Goal: Find specific page/section: Locate a particular part of the current website

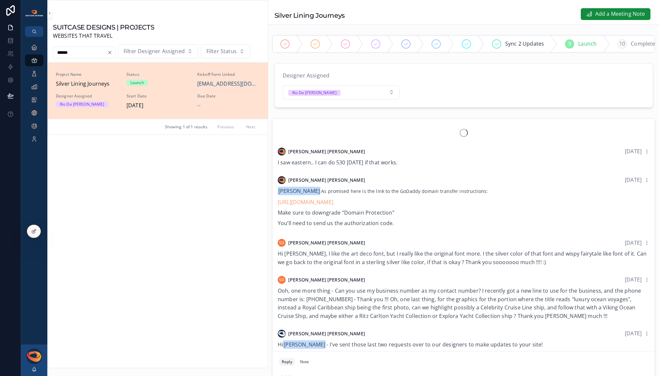
scroll to position [576, 0]
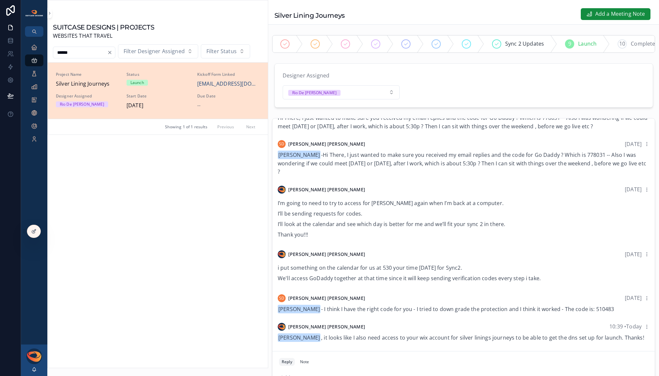
click at [88, 53] on input "******" at bounding box center [80, 52] width 54 height 9
click at [66, 52] on input "******" at bounding box center [80, 52] width 54 height 9
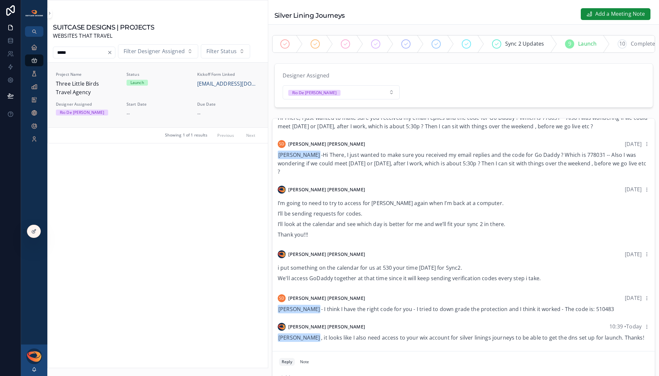
click at [87, 86] on span "Three Little Birds Travel Agency" at bounding box center [87, 88] width 63 height 17
type input "******"
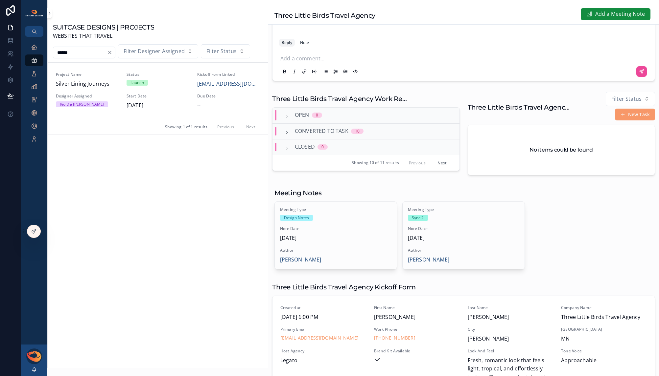
scroll to position [341, 0]
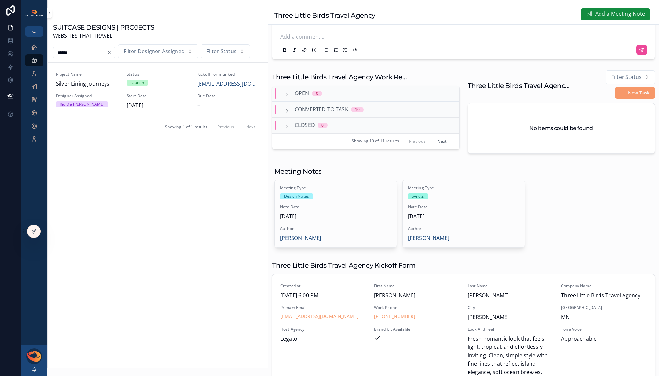
click at [290, 114] on div "Converted to Task 10" at bounding box center [323, 109] width 79 height 9
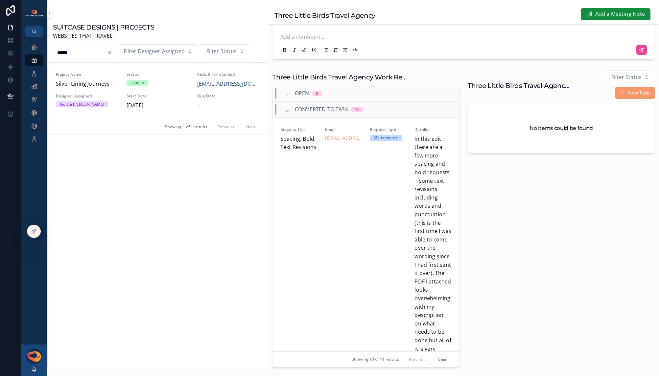
click at [289, 114] on icon "scrollable content" at bounding box center [286, 110] width 5 height 5
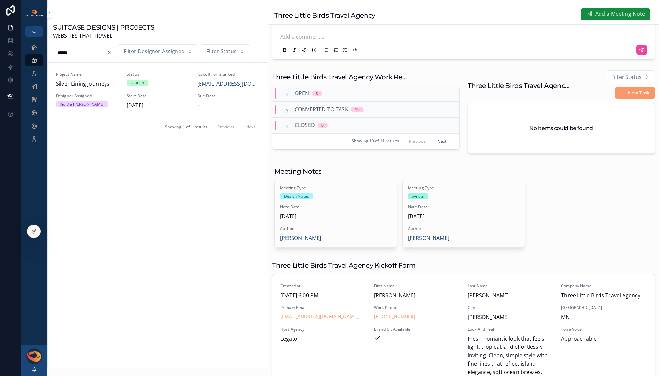
click at [597, 223] on div "Meeting Type Design Notes Note Date [DATE] Author [PERSON_NAME] Meeting Type Sy…" at bounding box center [463, 214] width 378 height 68
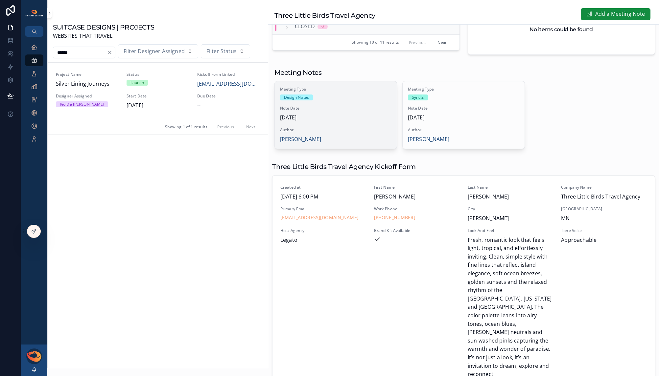
scroll to position [320, 0]
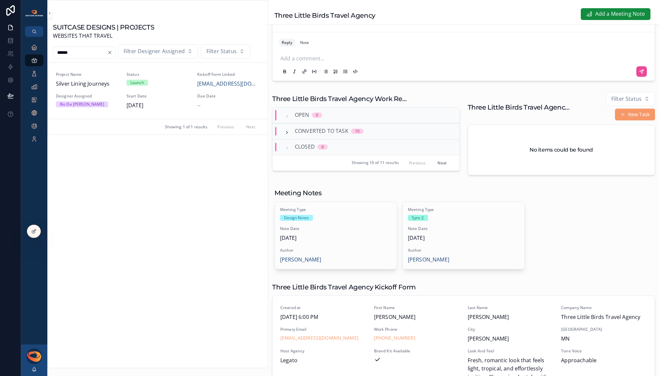
click at [288, 135] on icon "scrollable content" at bounding box center [286, 132] width 5 height 5
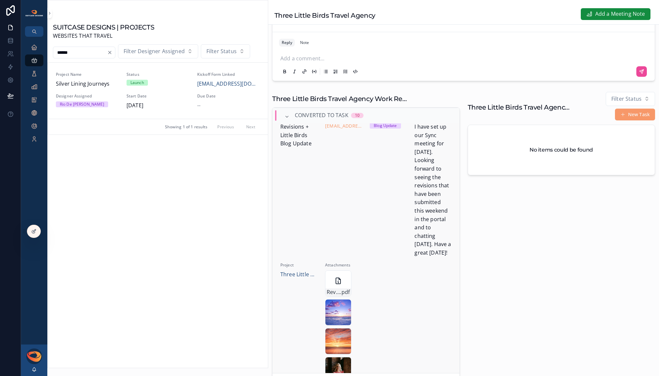
scroll to position [1884, 0]
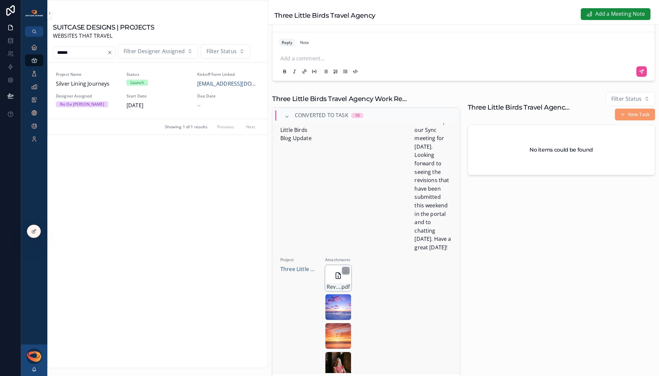
click at [336, 280] on icon "scrollable content" at bounding box center [338, 276] width 8 height 8
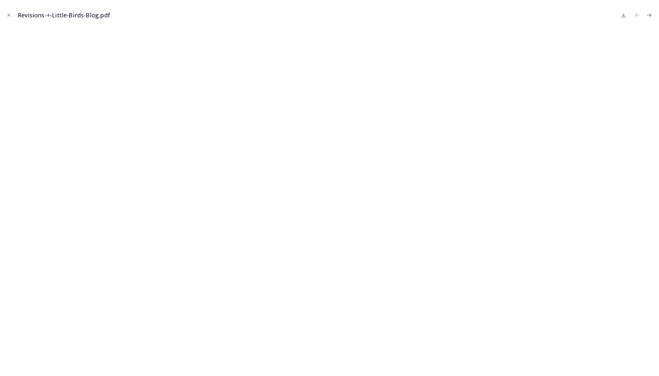
scroll to position [1906, 0]
click at [8, 15] on icon "Close modal" at bounding box center [9, 15] width 2 height 2
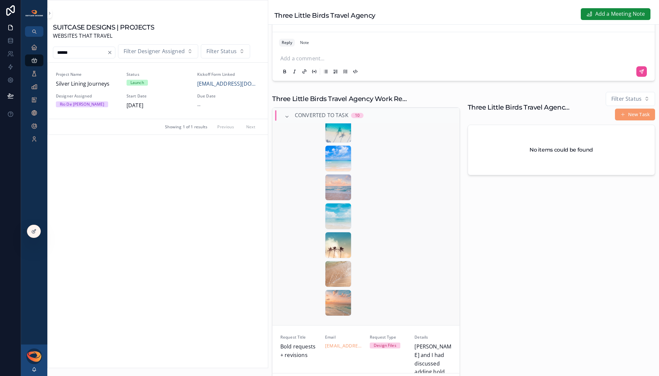
scroll to position [953, 0]
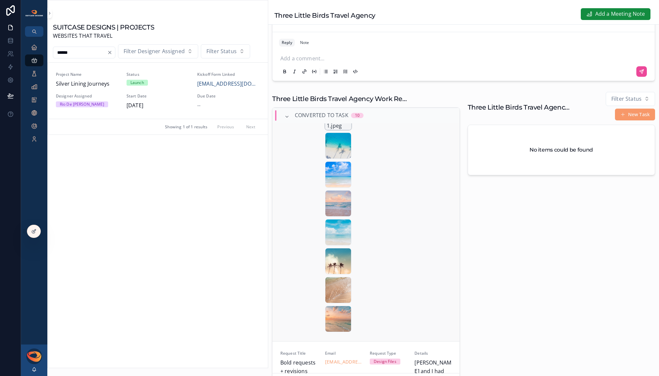
click at [336, 130] on div "1 .jpeg" at bounding box center [338, 117] width 26 height 26
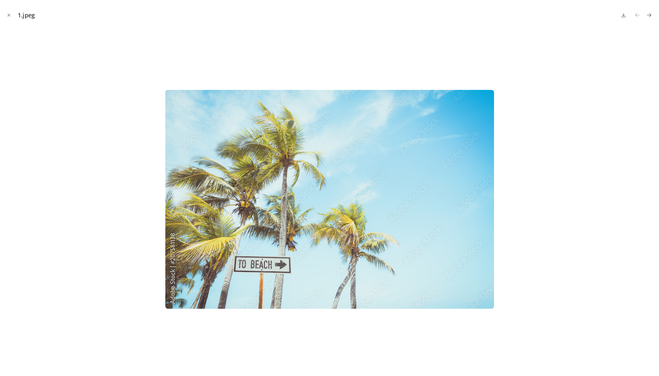
scroll to position [978, 0]
click at [8, 16] on icon "Close modal" at bounding box center [9, 15] width 5 height 5
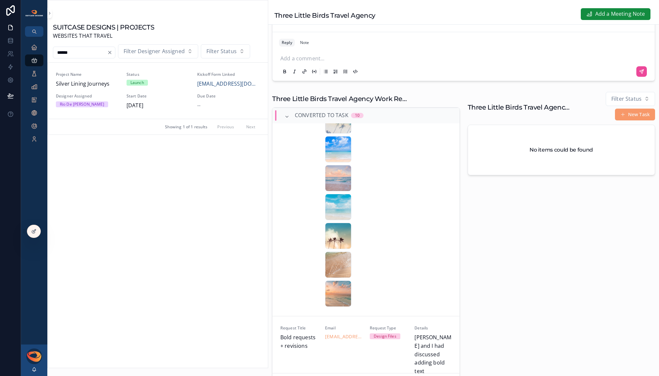
scroll to position [1004, 0]
